Goal: Task Accomplishment & Management: Manage account settings

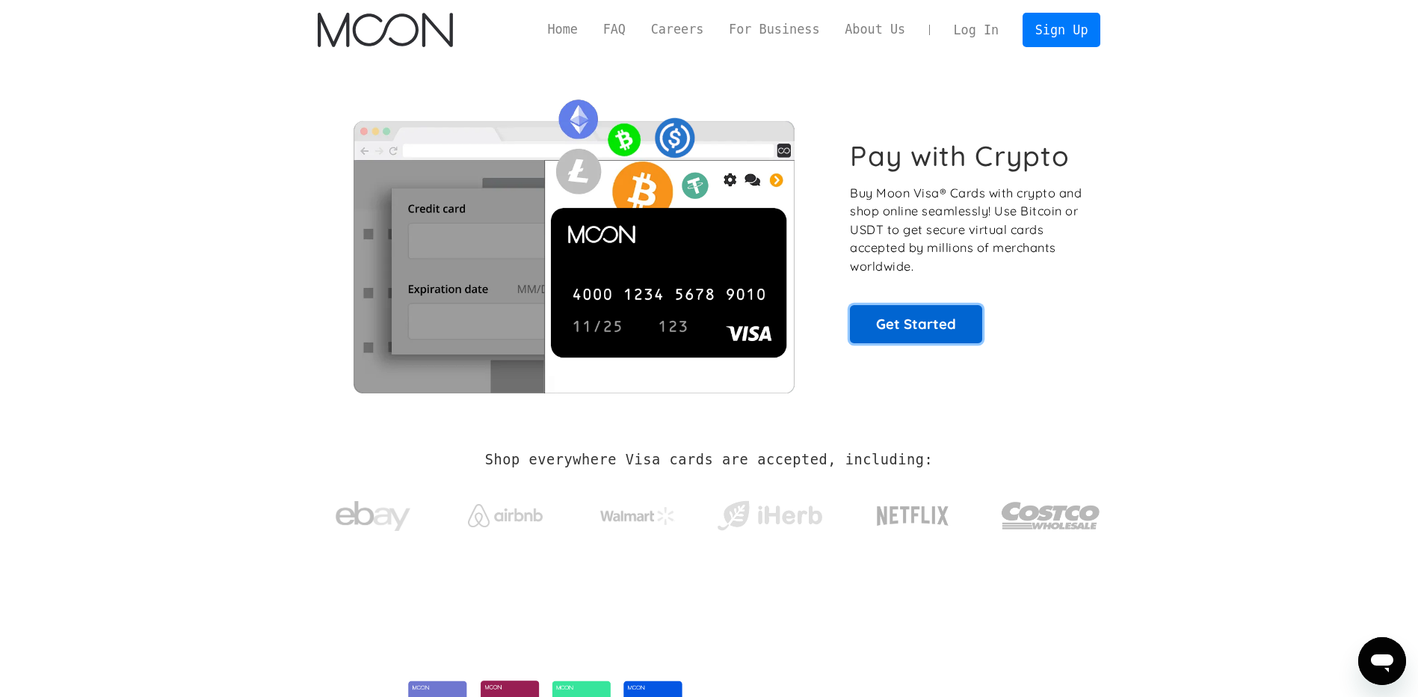
click at [958, 321] on link "Get Started" at bounding box center [916, 323] width 132 height 37
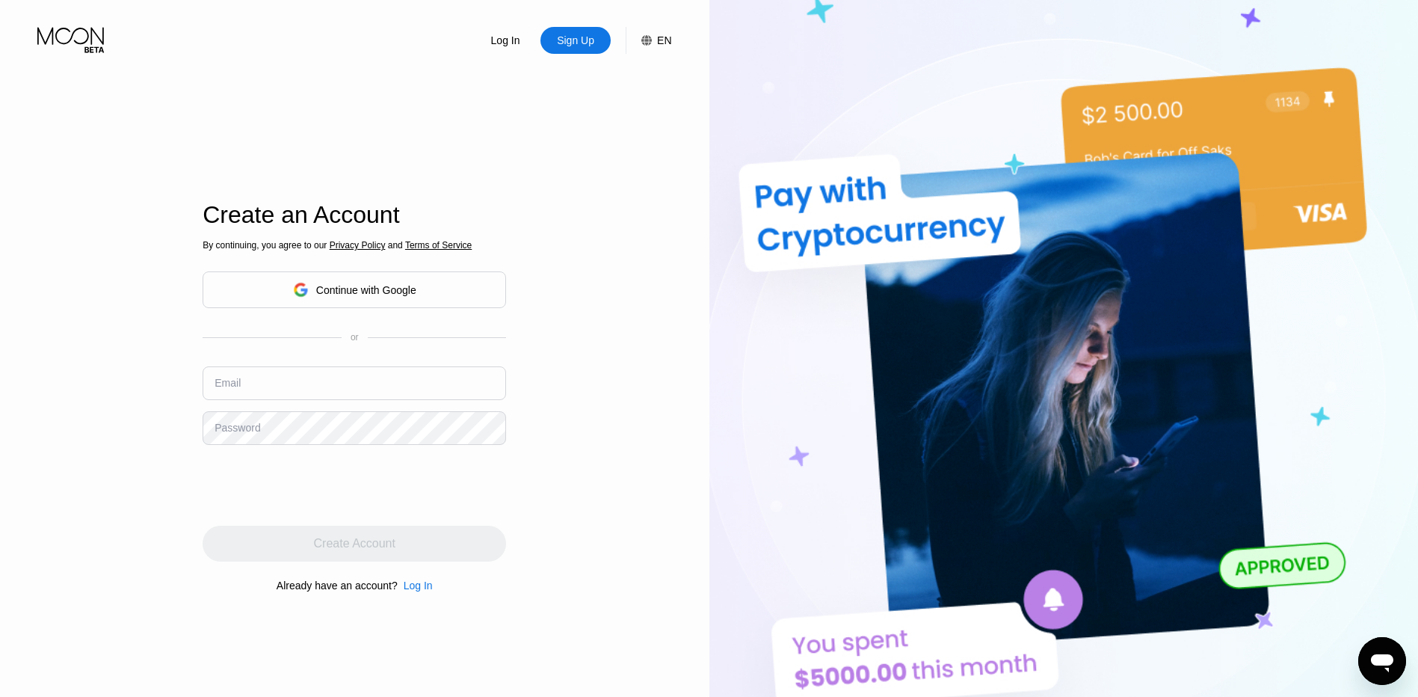
click at [427, 591] on div "Log In" at bounding box center [418, 585] width 29 height 12
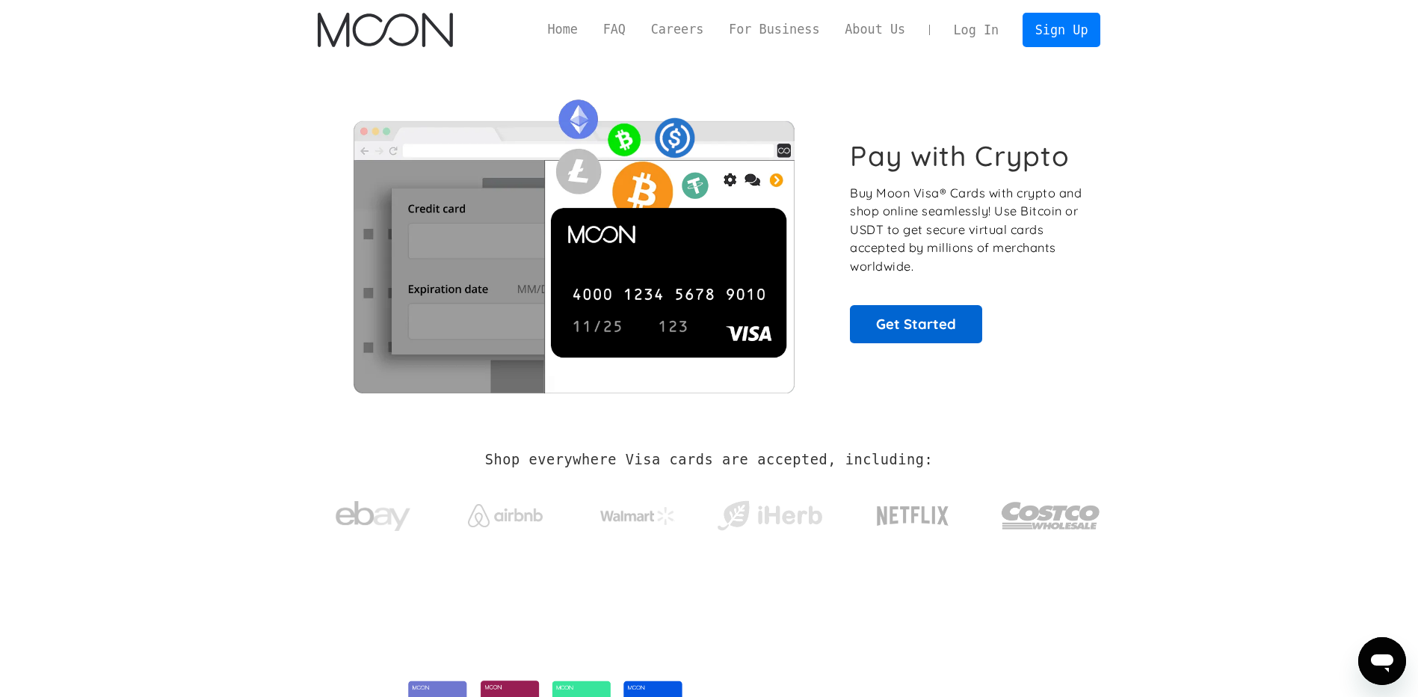
click at [909, 304] on div "Pay with Crypto Buy Moon Visa® Cards with crypto and shop online seamlessly! Us…" at bounding box center [967, 240] width 234 height 203
click at [913, 309] on link "Get Started" at bounding box center [916, 323] width 132 height 37
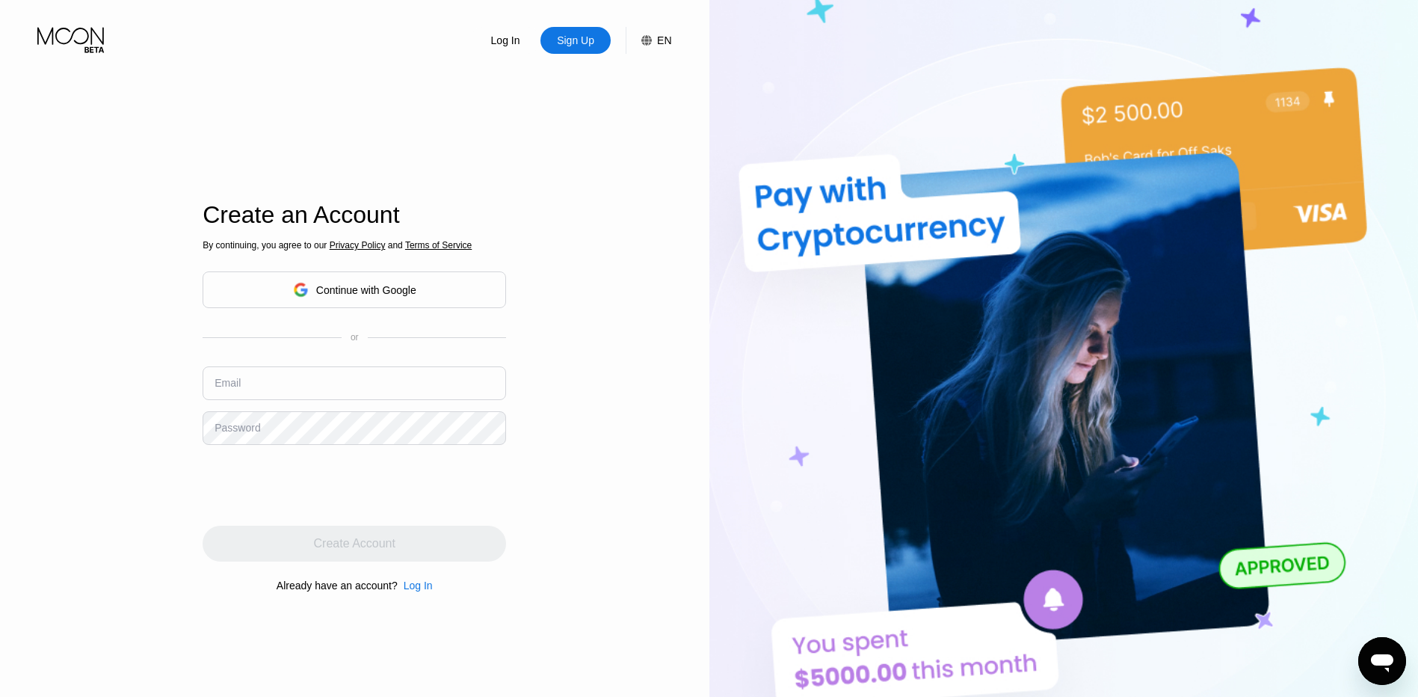
click at [371, 384] on input "text" at bounding box center [355, 383] width 304 height 34
drag, startPoint x: 624, startPoint y: 373, endPoint x: 508, endPoint y: 417, distance: 123.3
click at [621, 373] on div "Log In Sign Up EN Language Select an item Save Create an Account By continuing,…" at bounding box center [355, 383] width 710 height 766
click at [413, 583] on div "Log In" at bounding box center [418, 585] width 29 height 12
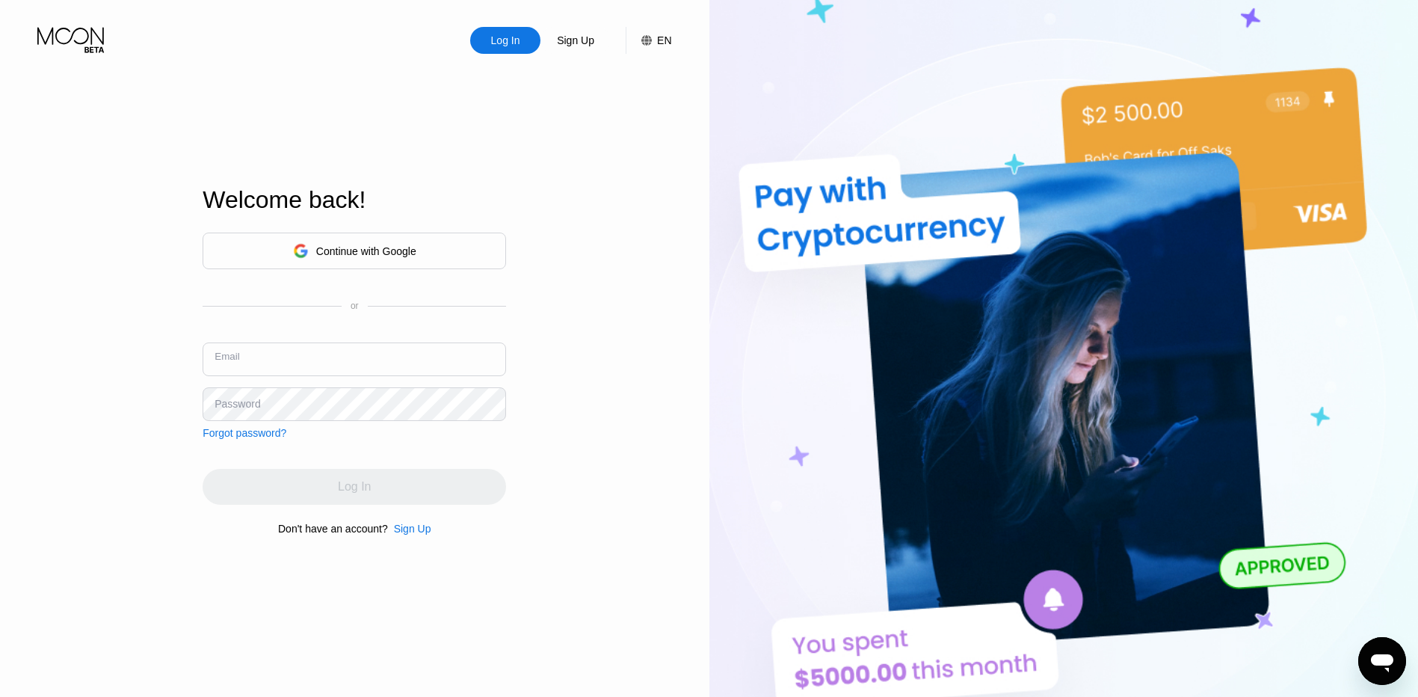
click at [360, 363] on input "text" at bounding box center [355, 359] width 304 height 34
type input "а"
type input "forvpn@yandex"
